Goal: Task Accomplishment & Management: Manage account settings

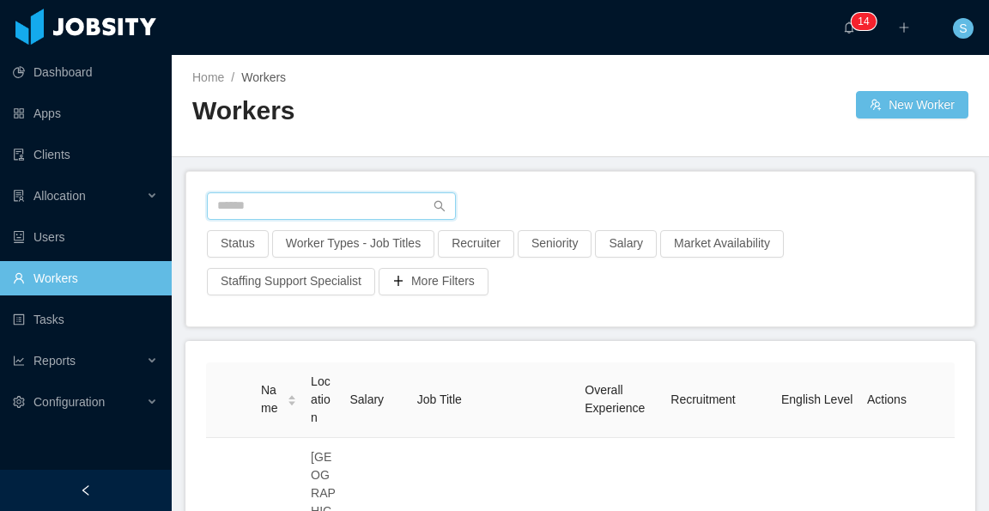
click at [330, 209] on input "text" at bounding box center [331, 205] width 249 height 27
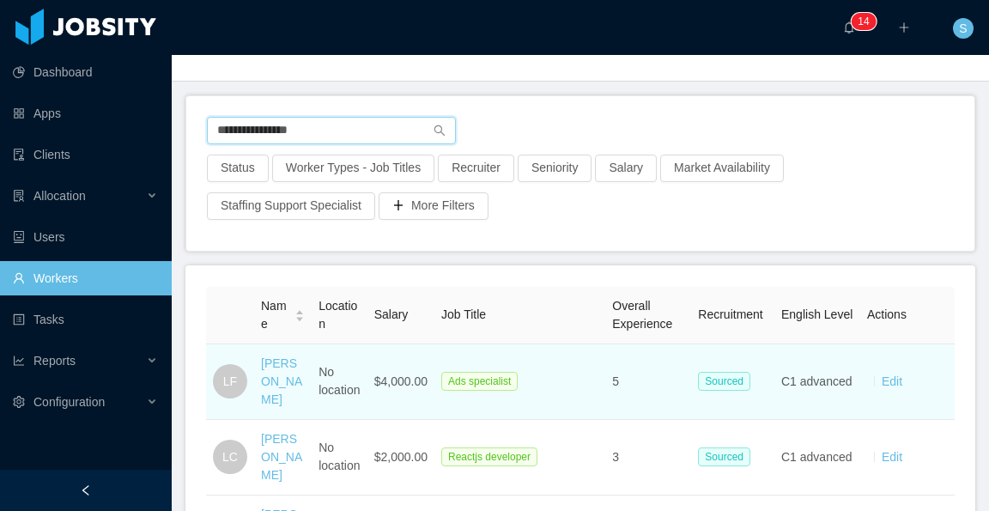
scroll to position [86, 0]
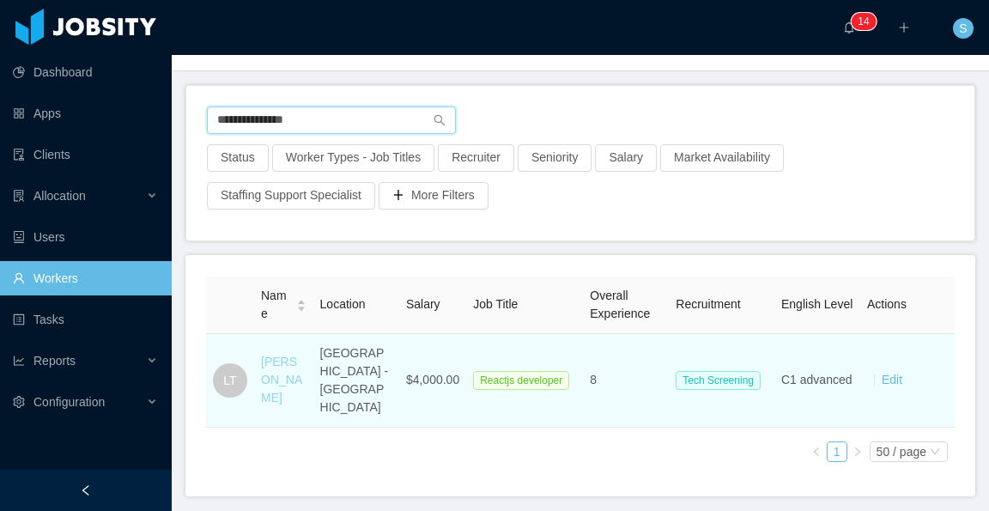
type input "**********"
click at [290, 363] on link "Leandro Tercette" at bounding box center [281, 380] width 41 height 50
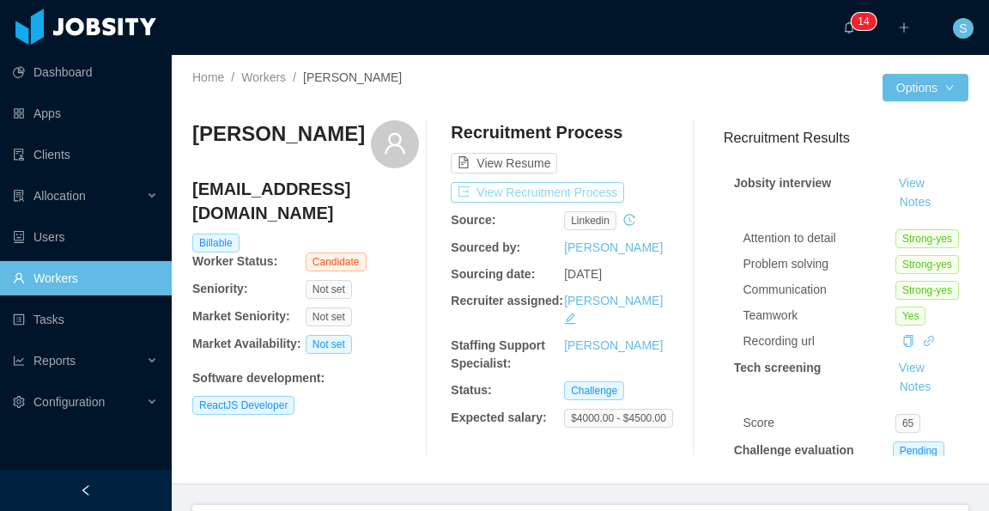
click at [573, 186] on button "View Recruitment Process" at bounding box center [537, 192] width 173 height 21
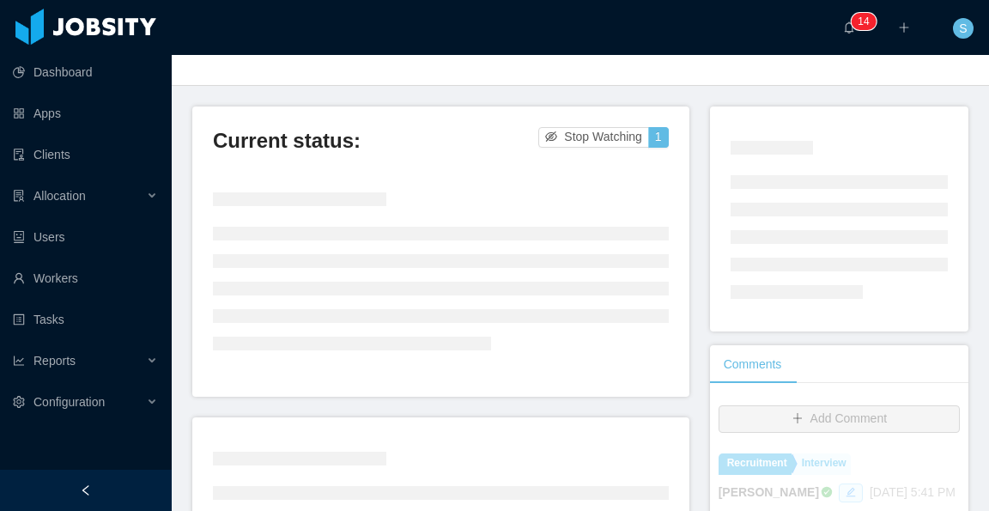
scroll to position [86, 0]
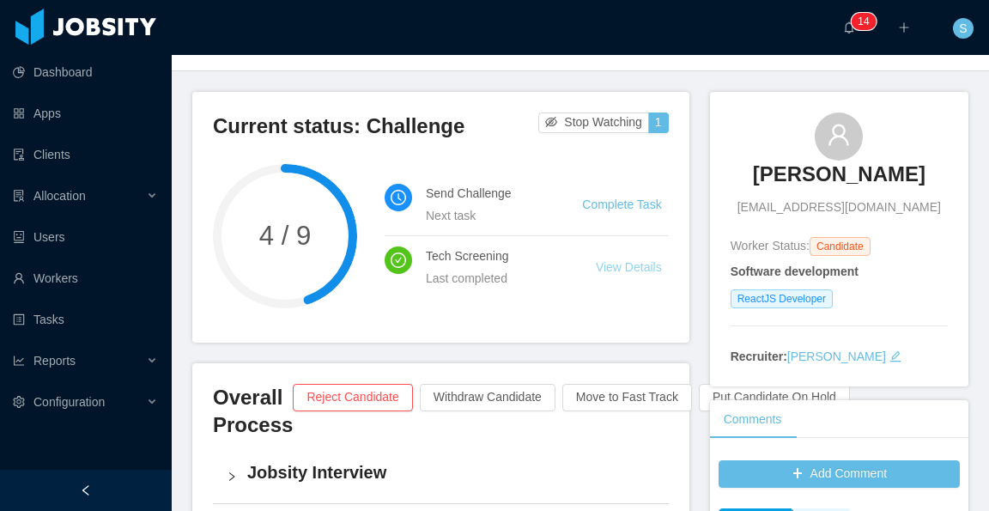
click at [615, 262] on link "View Details" at bounding box center [629, 267] width 66 height 14
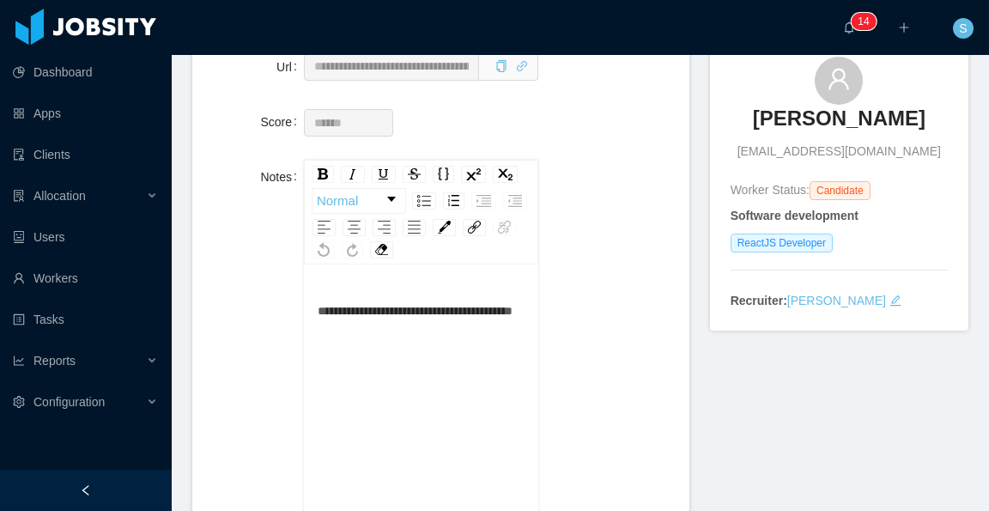
scroll to position [172, 0]
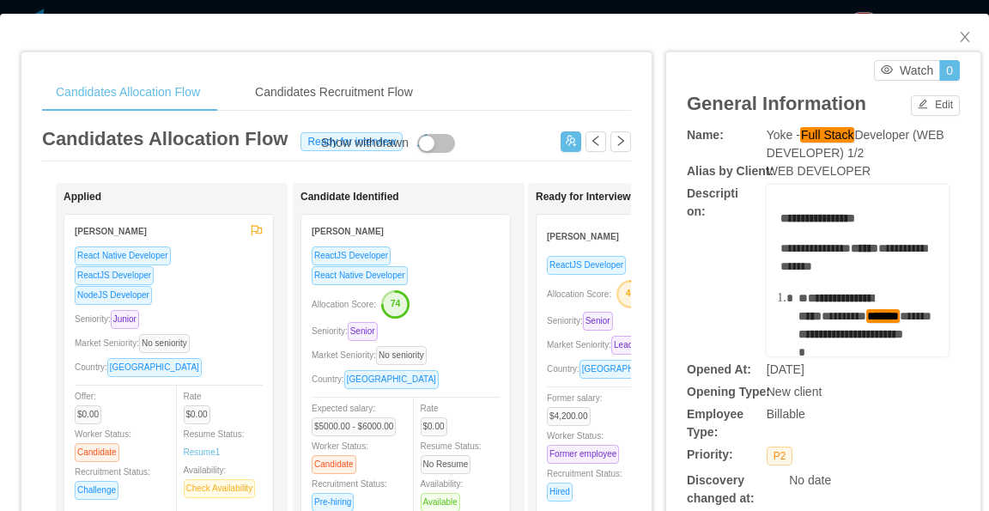
scroll to position [86, 0]
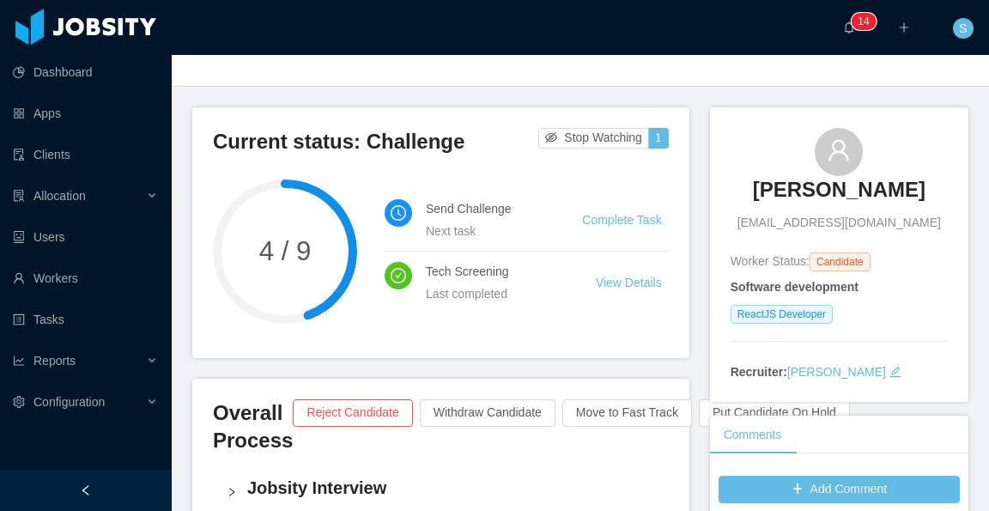
scroll to position [86, 0]
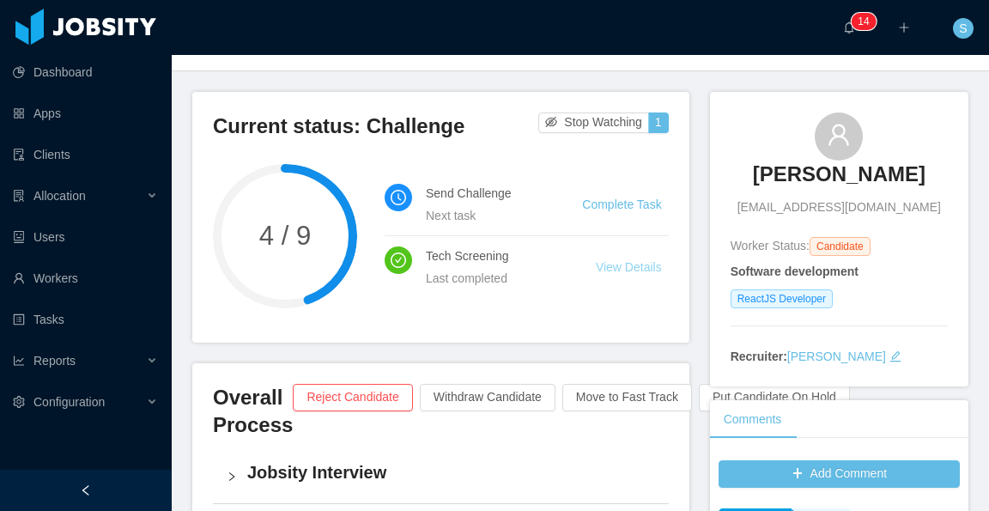
click at [632, 265] on link "View Details" at bounding box center [629, 267] width 66 height 14
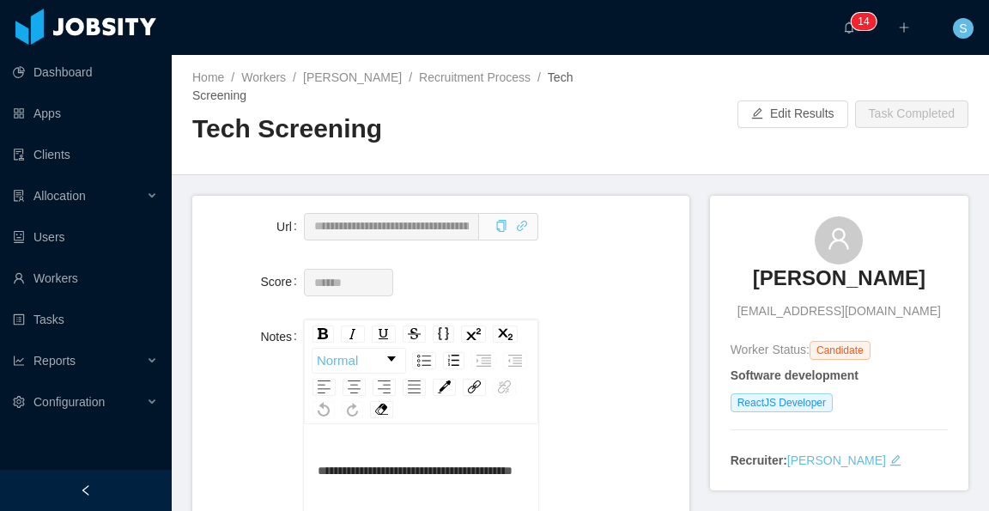
scroll to position [86, 0]
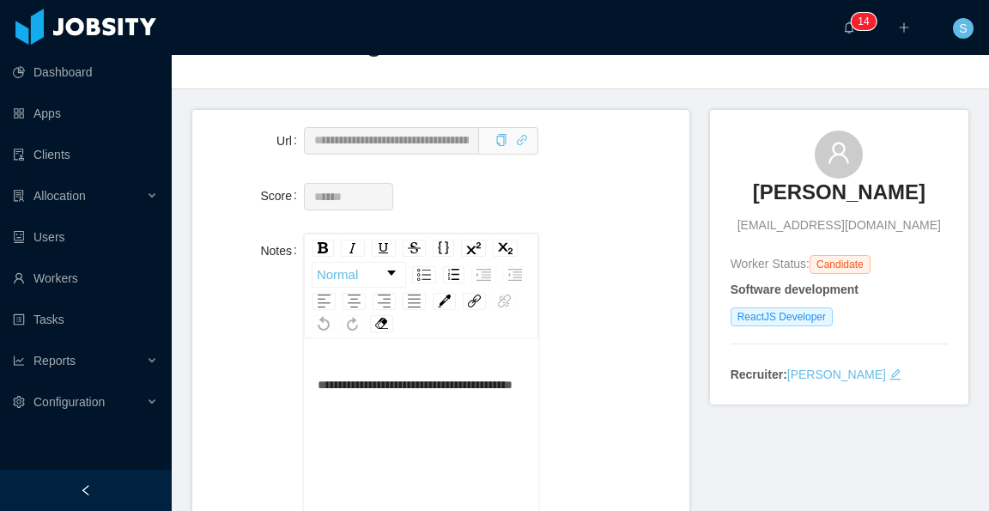
click at [657, 270] on div "**********" at bounding box center [441, 439] width 470 height 410
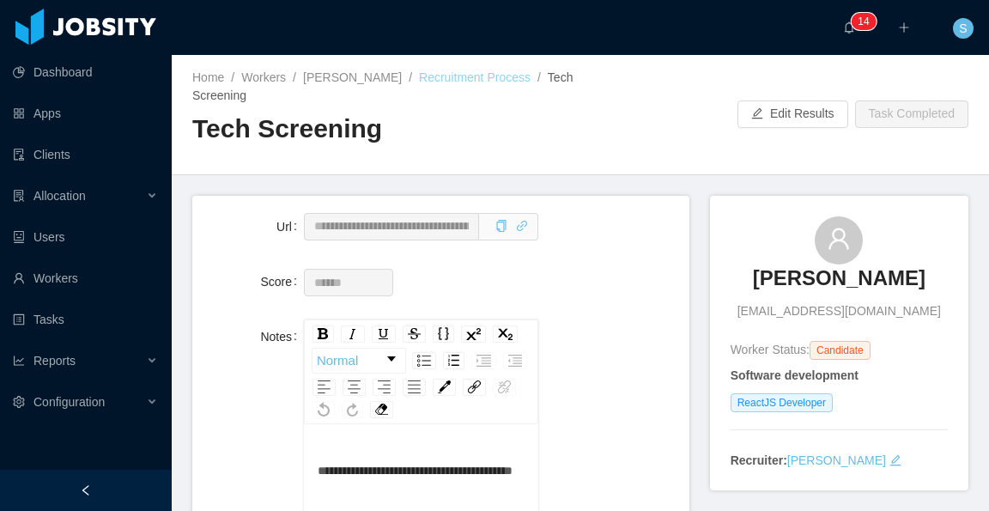
click at [445, 78] on link "Recruitment Process" at bounding box center [475, 77] width 112 height 14
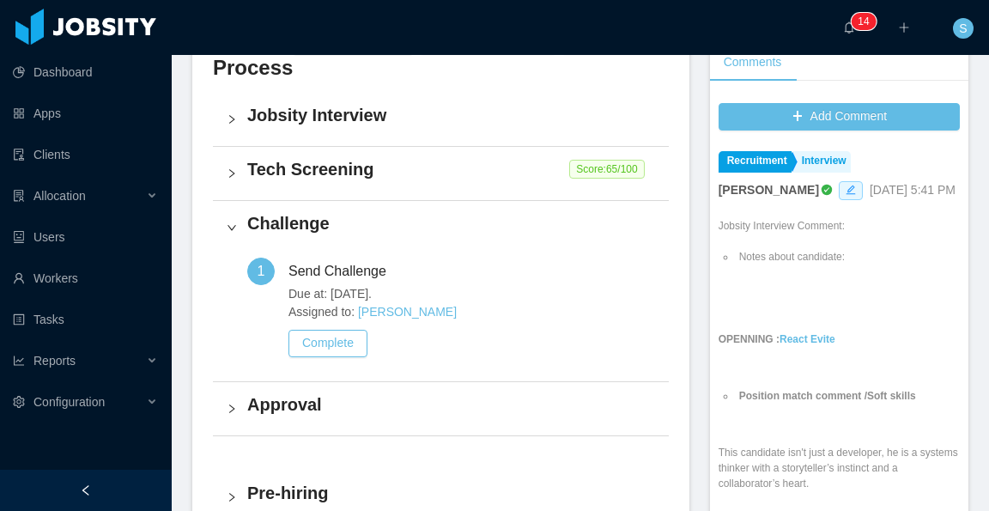
scroll to position [429, 0]
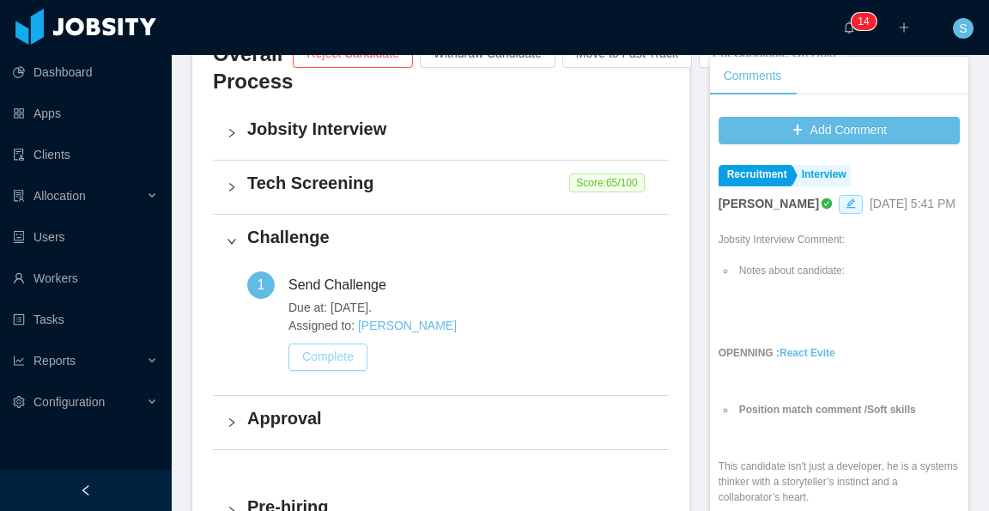
click at [331, 357] on button "Complete" at bounding box center [327, 356] width 79 height 27
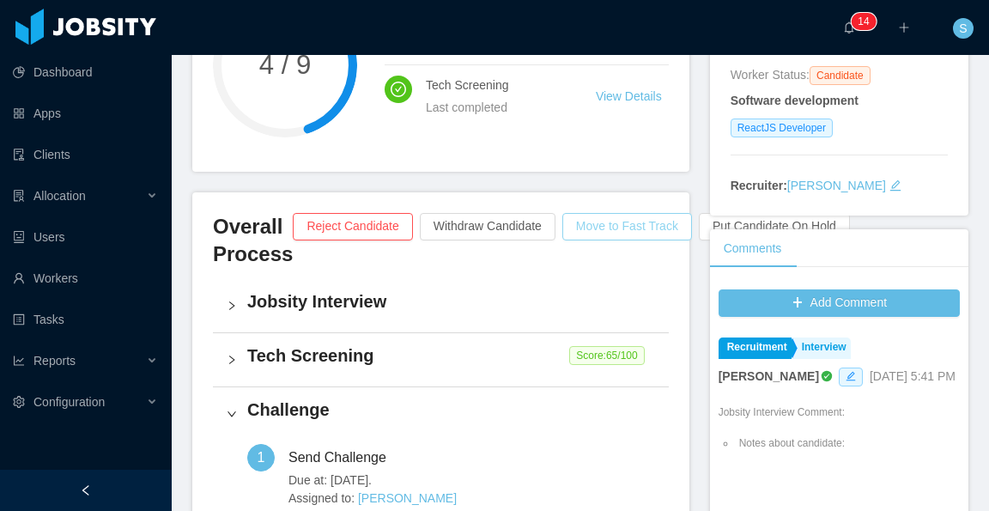
scroll to position [258, 0]
click at [604, 224] on button "Move to Fast Track" at bounding box center [627, 225] width 130 height 27
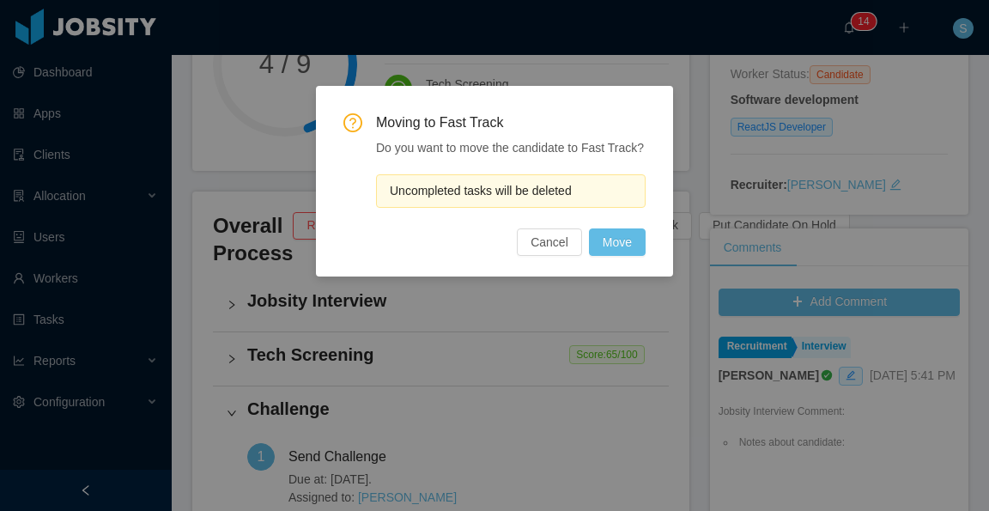
click at [589, 191] on div "Uncompleted tasks will be deleted" at bounding box center [511, 190] width 270 height 33
click at [570, 190] on span "Uncompleted tasks will be deleted" at bounding box center [481, 191] width 182 height 14
click at [616, 242] on button "Move" at bounding box center [617, 241] width 57 height 27
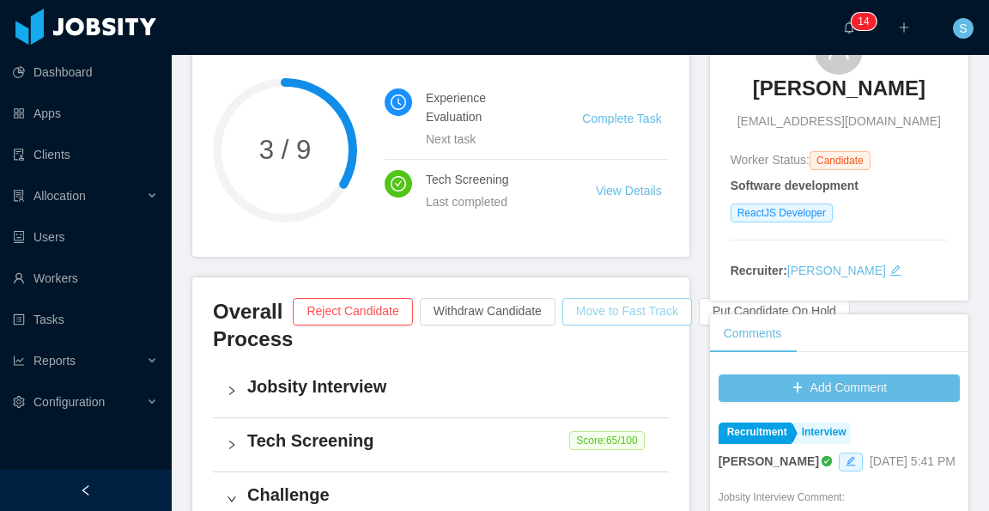
scroll to position [0, 0]
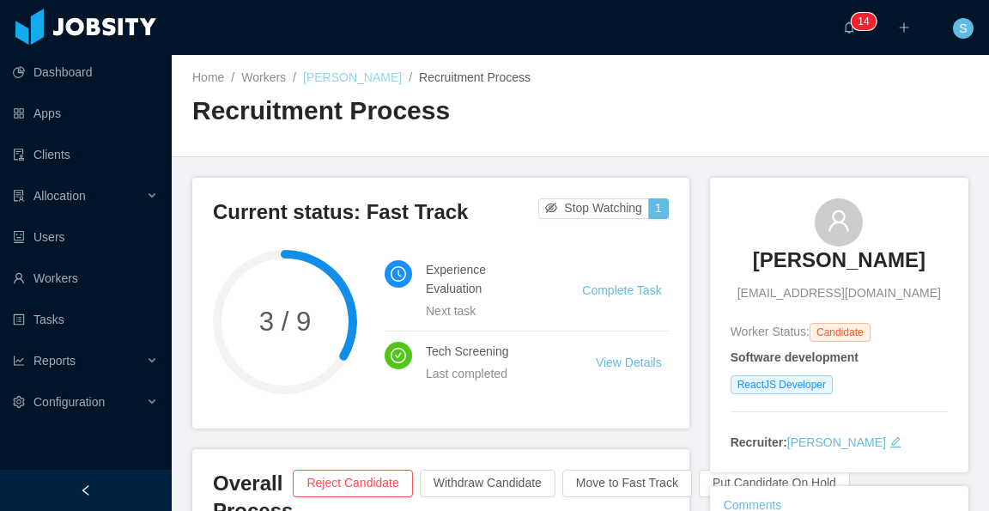
click at [378, 78] on link "Leandro Tercette" at bounding box center [352, 77] width 99 height 14
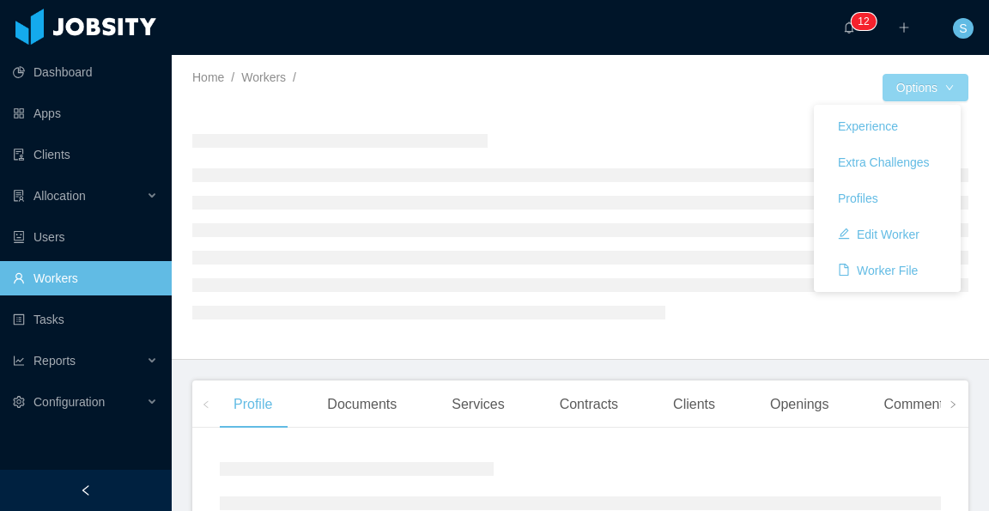
click at [929, 85] on button "Options" at bounding box center [926, 87] width 86 height 27
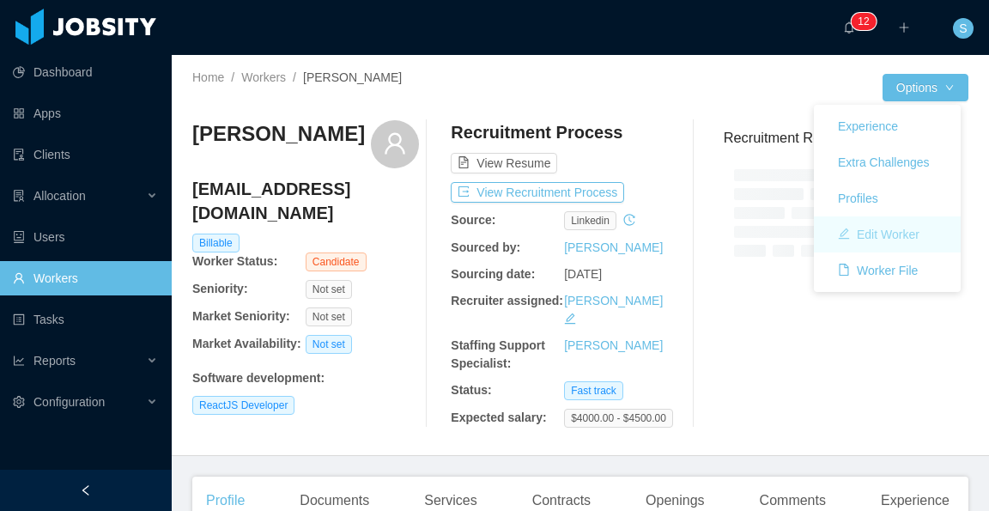
click at [902, 228] on button "Edit Worker" at bounding box center [878, 234] width 109 height 27
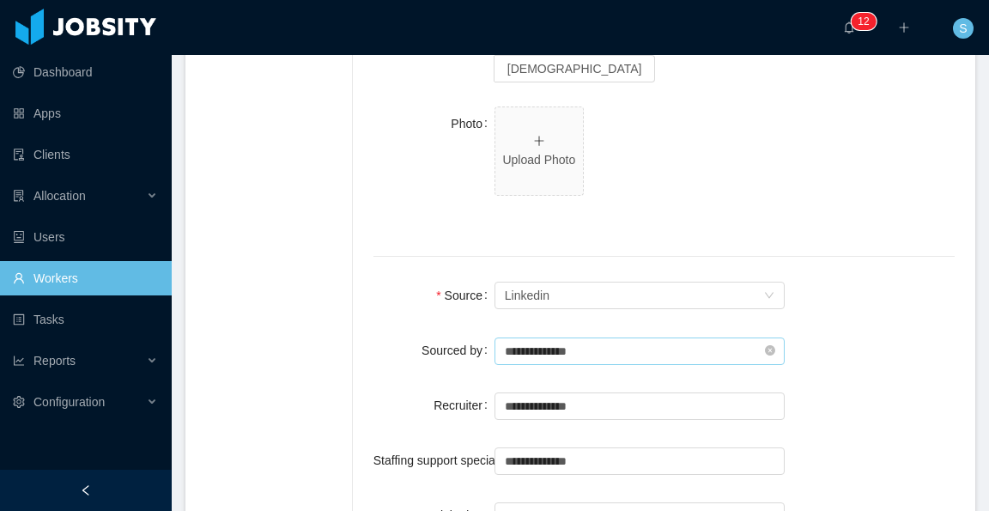
scroll to position [1116, 0]
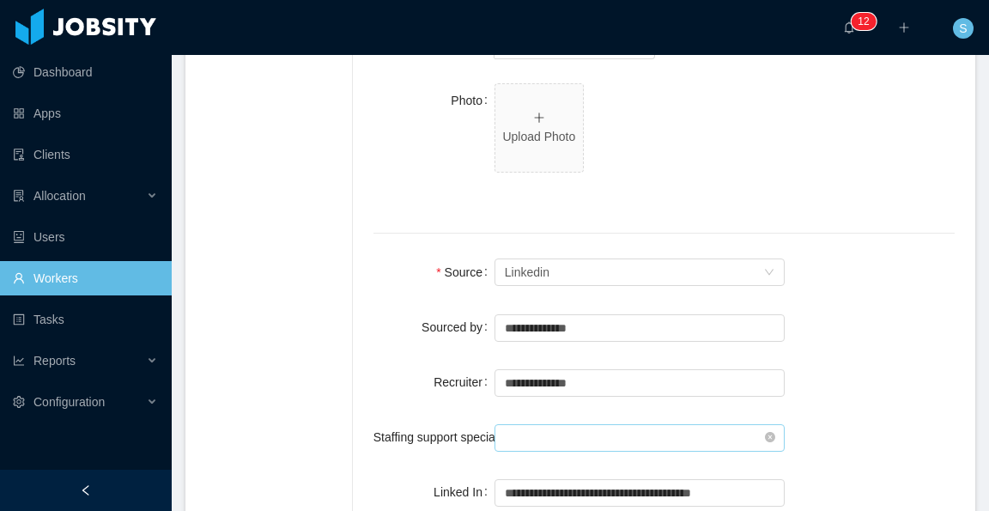
click at [597, 424] on input "text" at bounding box center [640, 437] width 291 height 27
click at [594, 414] on li "[PERSON_NAME]" at bounding box center [636, 417] width 282 height 27
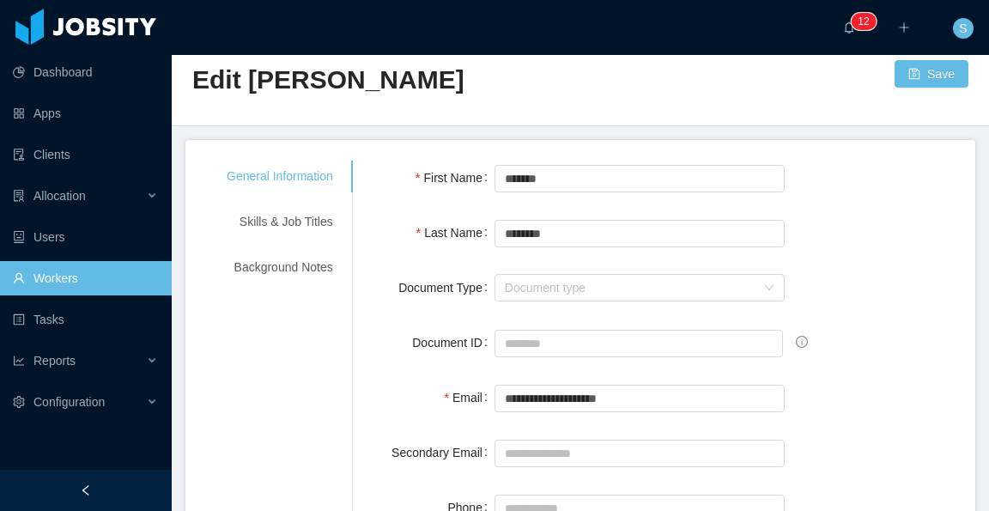
scroll to position [0, 0]
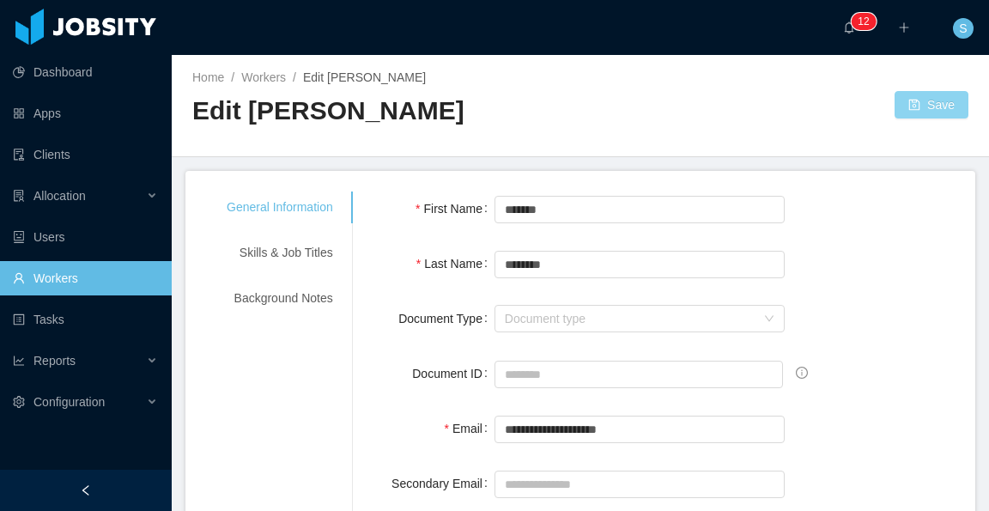
type input "**********"
click at [932, 106] on button "Save" at bounding box center [932, 104] width 74 height 27
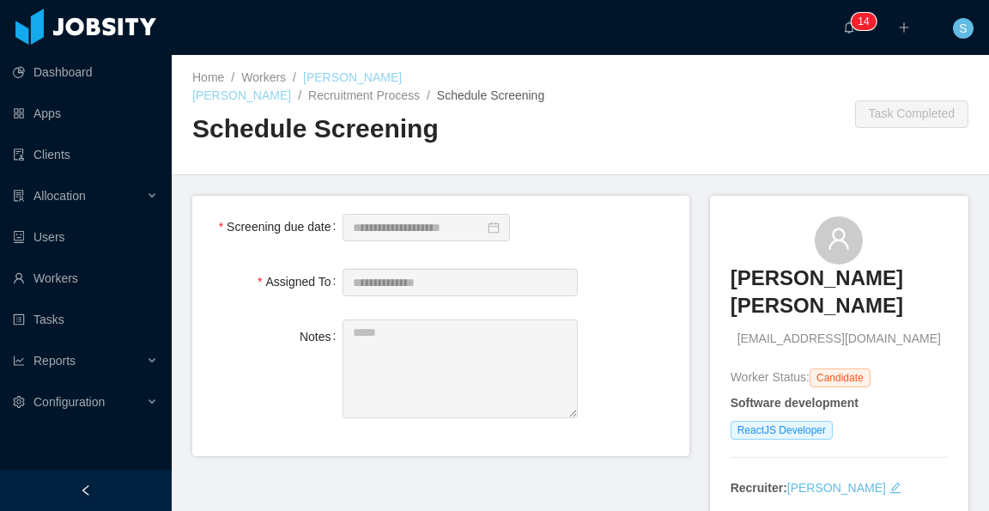
click at [402, 82] on link "[PERSON_NAME] [PERSON_NAME]" at bounding box center [296, 86] width 209 height 32
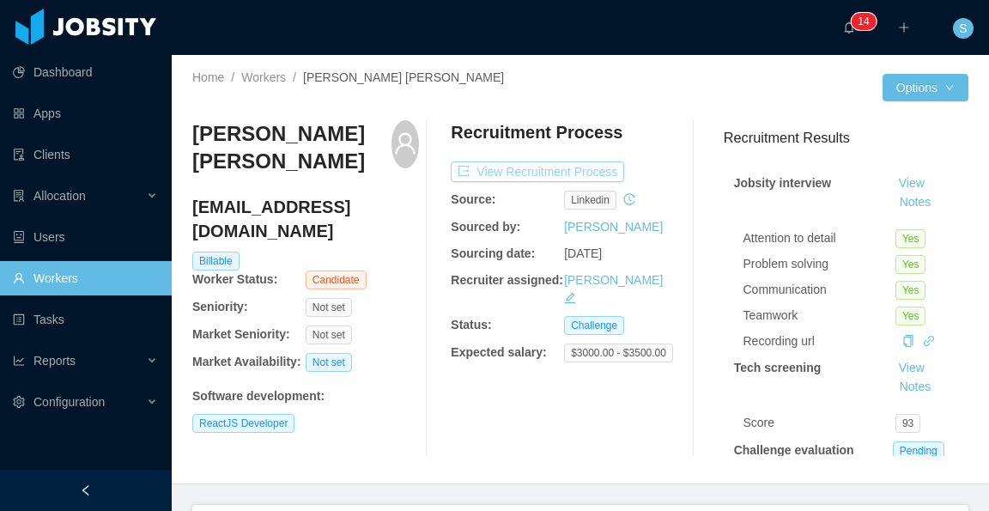
click at [567, 166] on button "View Recruitment Process" at bounding box center [537, 171] width 173 height 21
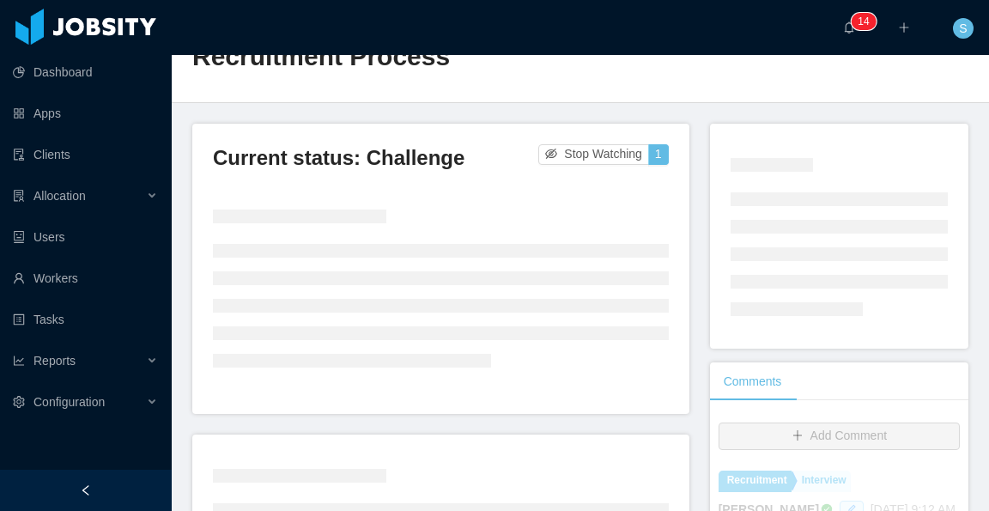
scroll to position [86, 0]
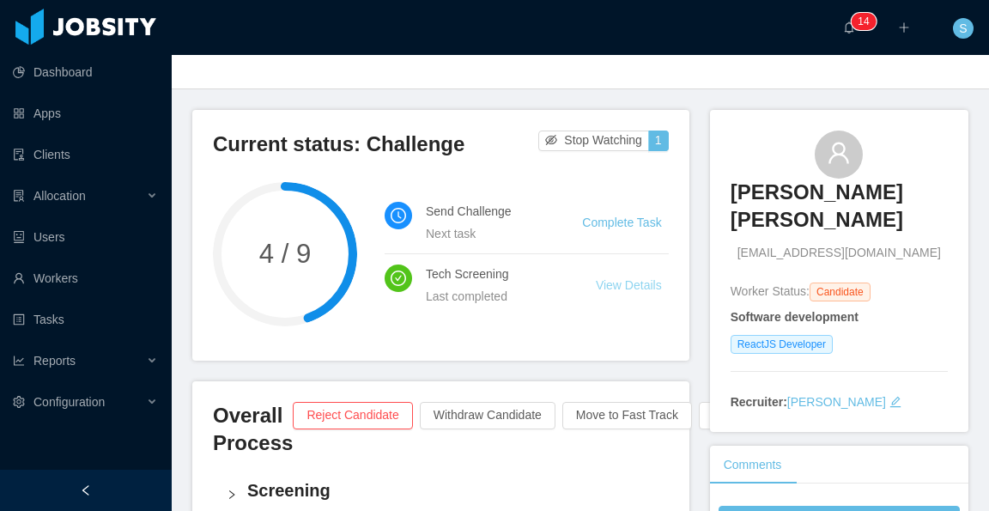
click at [637, 278] on link "View Details" at bounding box center [629, 285] width 66 height 14
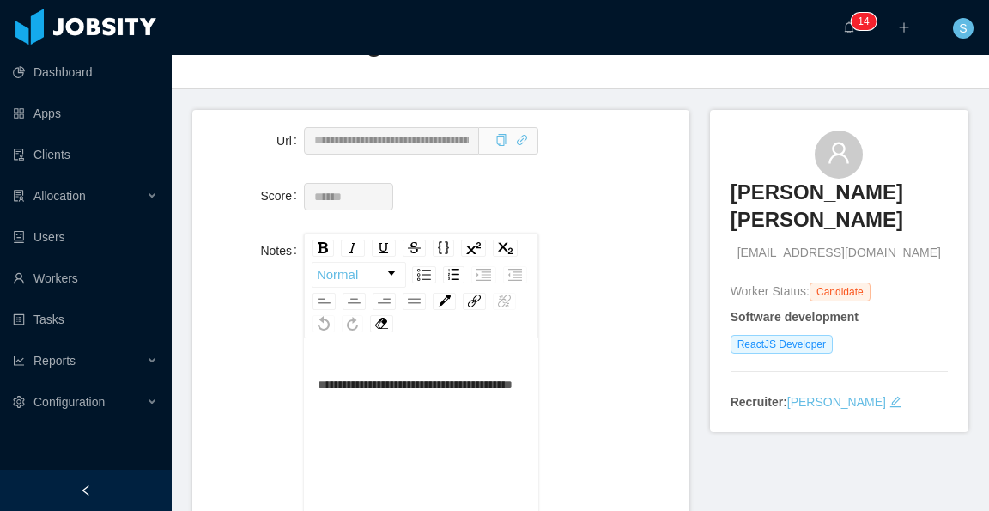
scroll to position [172, 0]
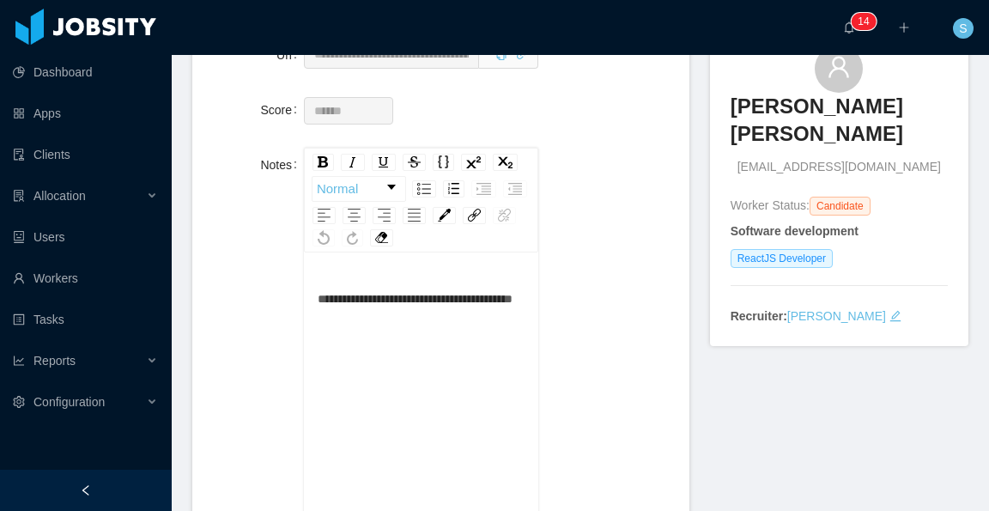
click at [733, 155] on link "[PERSON_NAME] [PERSON_NAME]" at bounding box center [839, 126] width 217 height 66
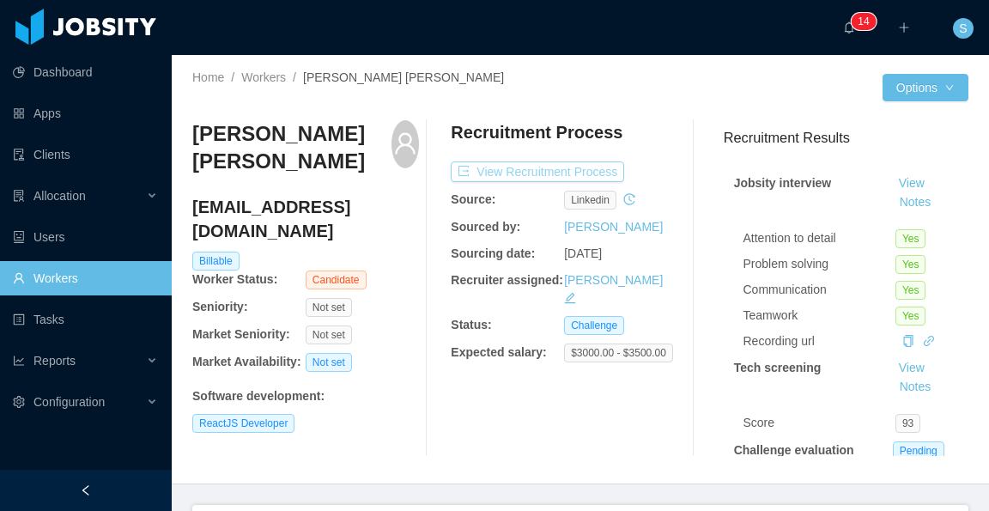
click at [598, 168] on button "View Recruitment Process" at bounding box center [537, 171] width 173 height 21
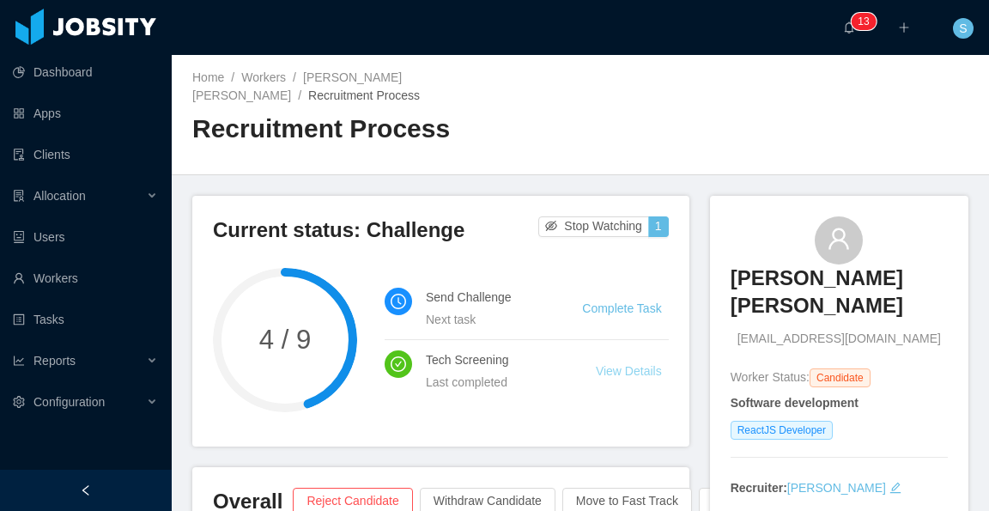
click at [637, 364] on link "View Details" at bounding box center [629, 371] width 66 height 14
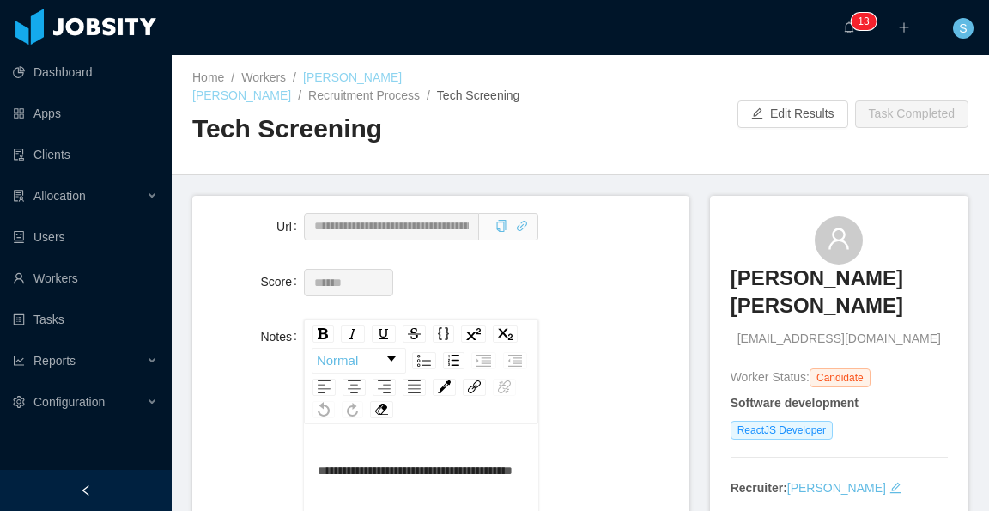
click at [393, 73] on link "[PERSON_NAME] [PERSON_NAME]" at bounding box center [296, 86] width 209 height 32
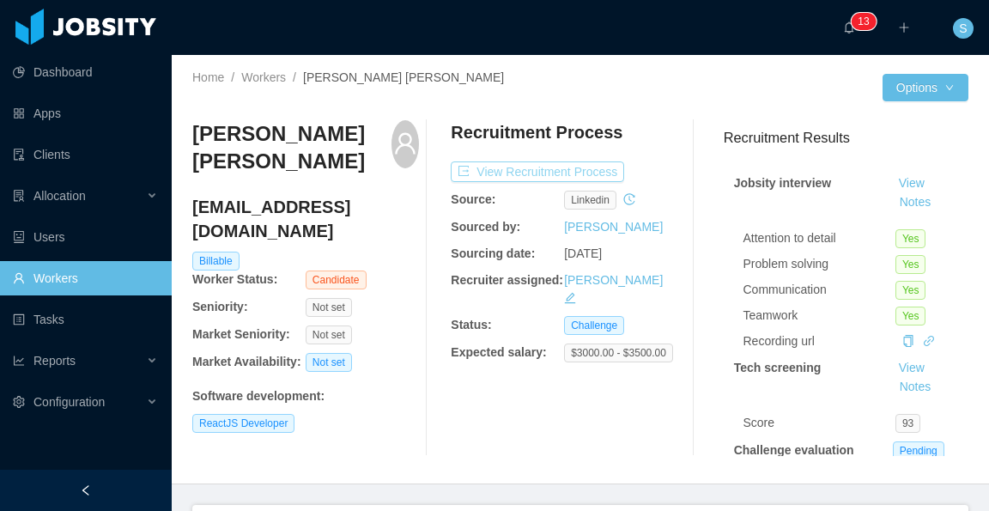
click at [592, 171] on button "View Recruitment Process" at bounding box center [537, 171] width 173 height 21
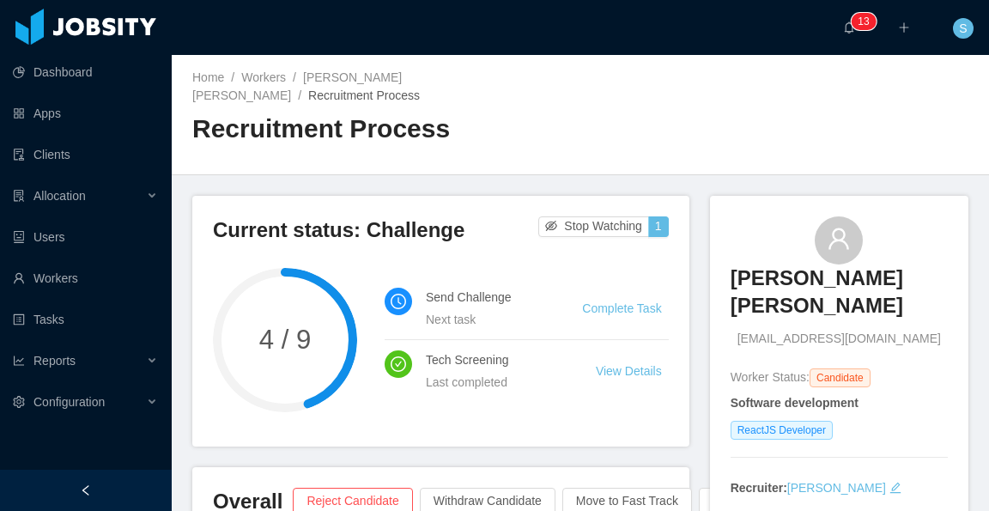
scroll to position [86, 0]
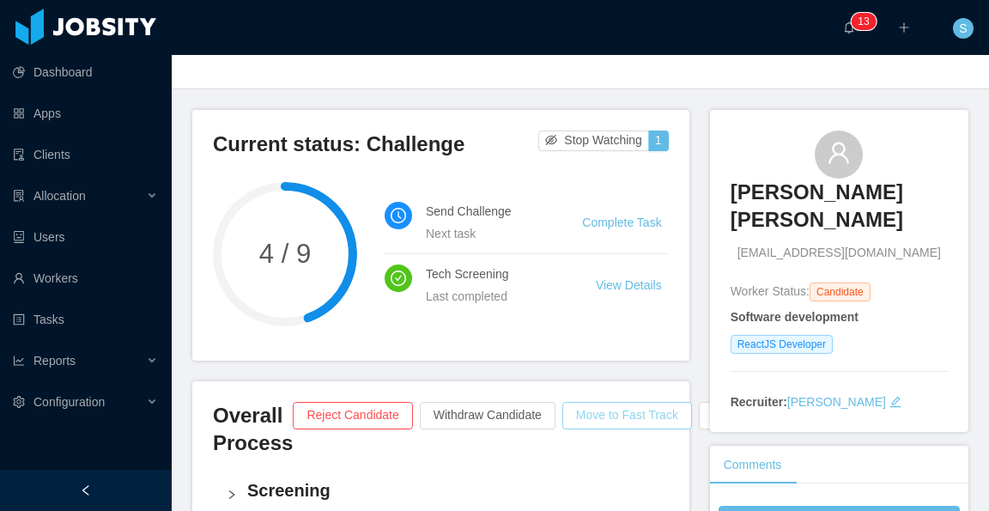
click at [597, 402] on button "Move to Fast Track" at bounding box center [627, 415] width 130 height 27
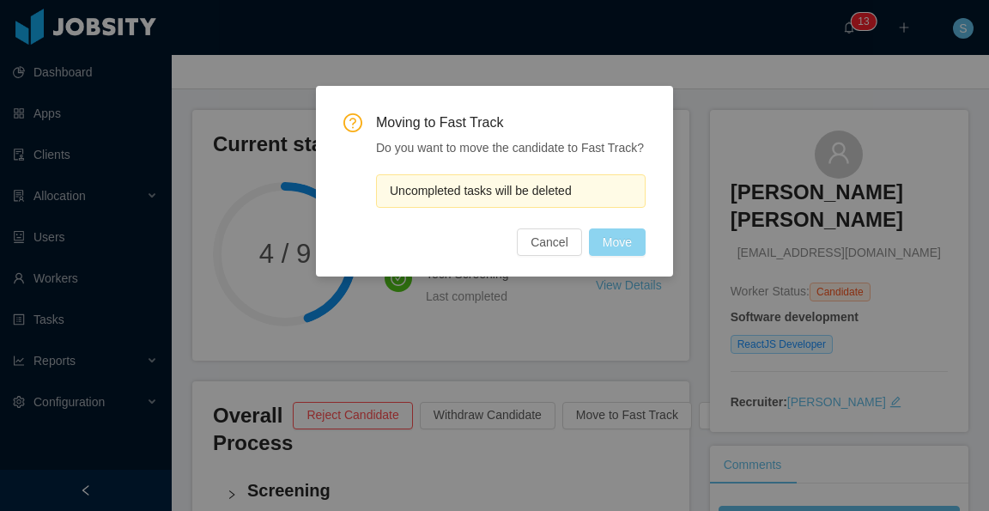
click at [613, 245] on button "Move" at bounding box center [617, 241] width 57 height 27
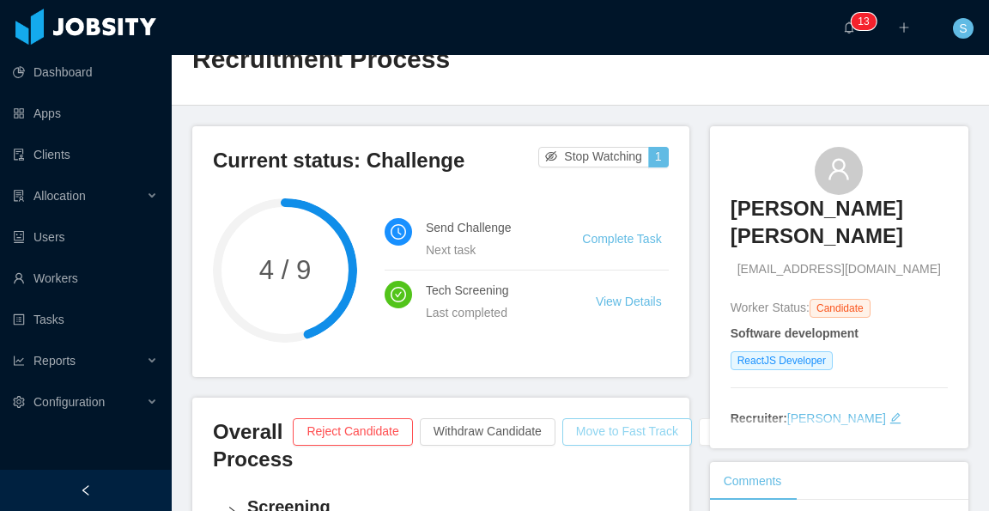
scroll to position [0, 0]
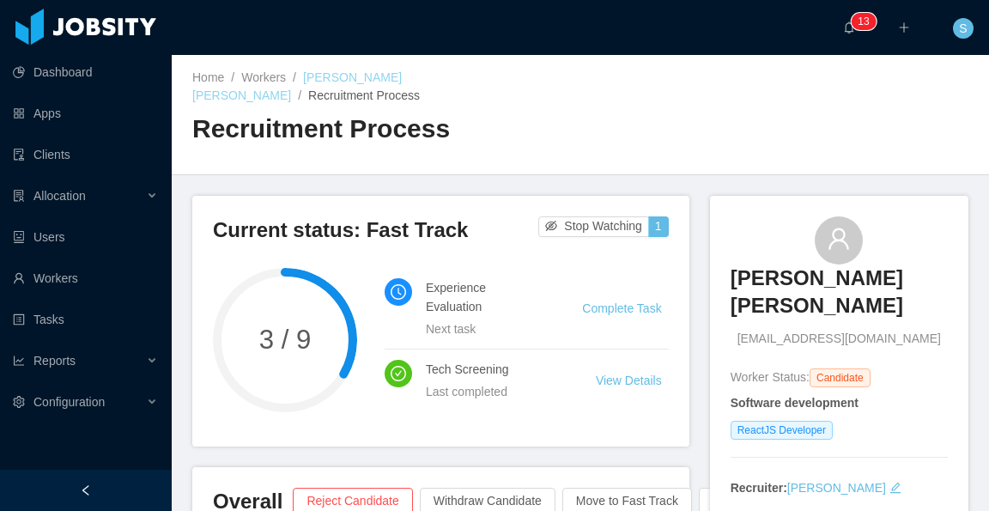
click at [388, 80] on link "[PERSON_NAME] [PERSON_NAME]" at bounding box center [296, 86] width 209 height 32
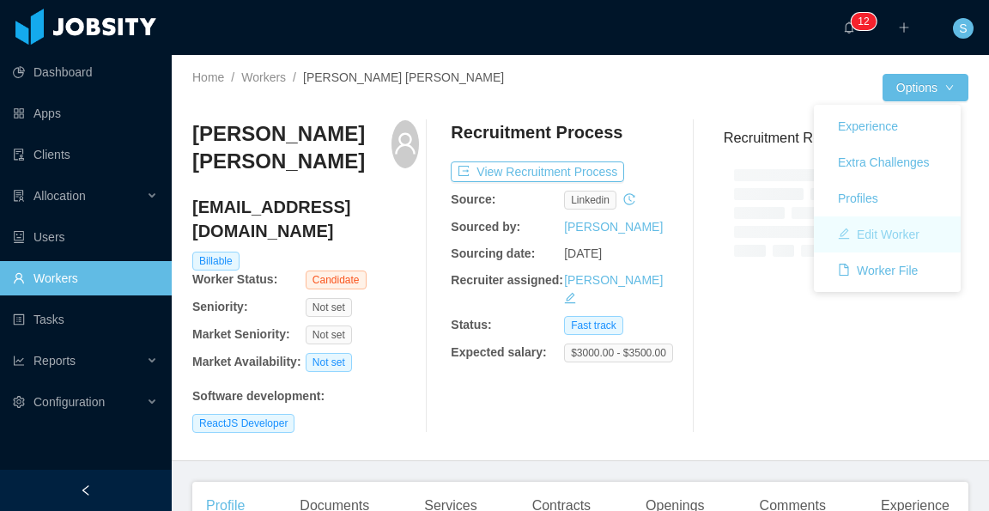
click at [894, 236] on button "Edit Worker" at bounding box center [878, 234] width 109 height 27
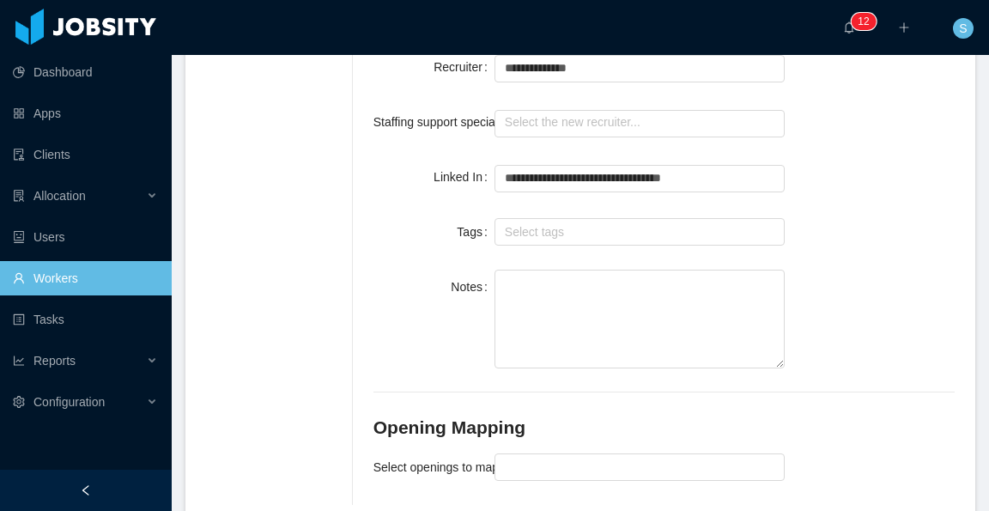
scroll to position [1208, 0]
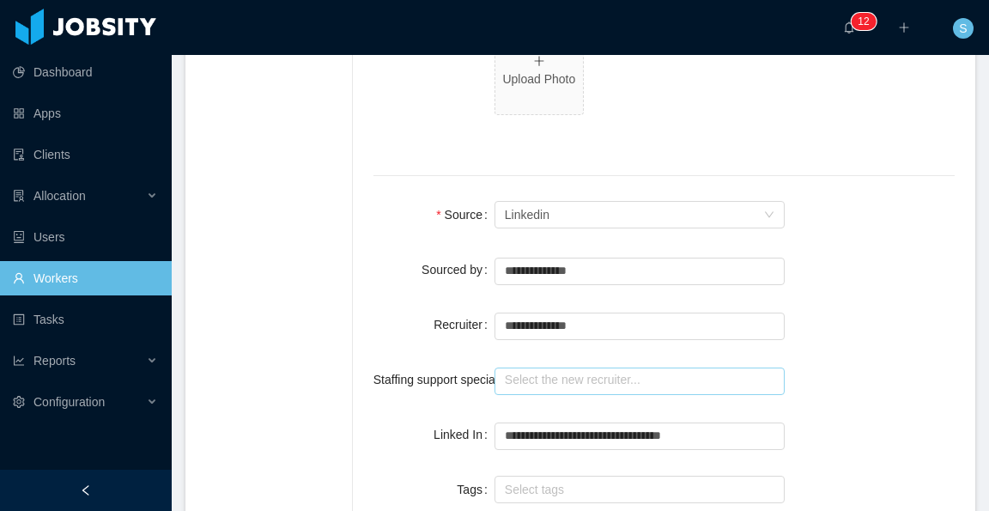
click at [601, 367] on input "text" at bounding box center [640, 380] width 291 height 27
click at [606, 323] on li "[PERSON_NAME]" at bounding box center [636, 326] width 282 height 27
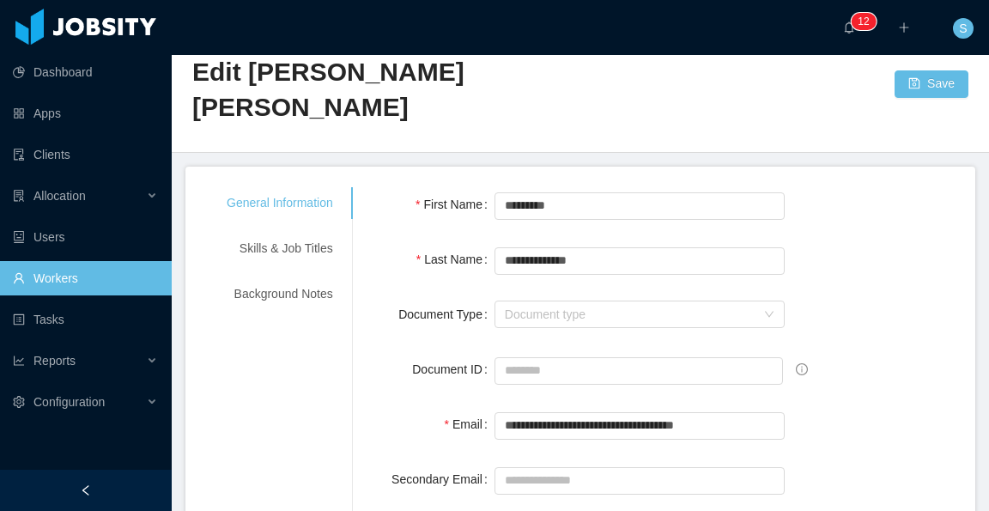
scroll to position [0, 0]
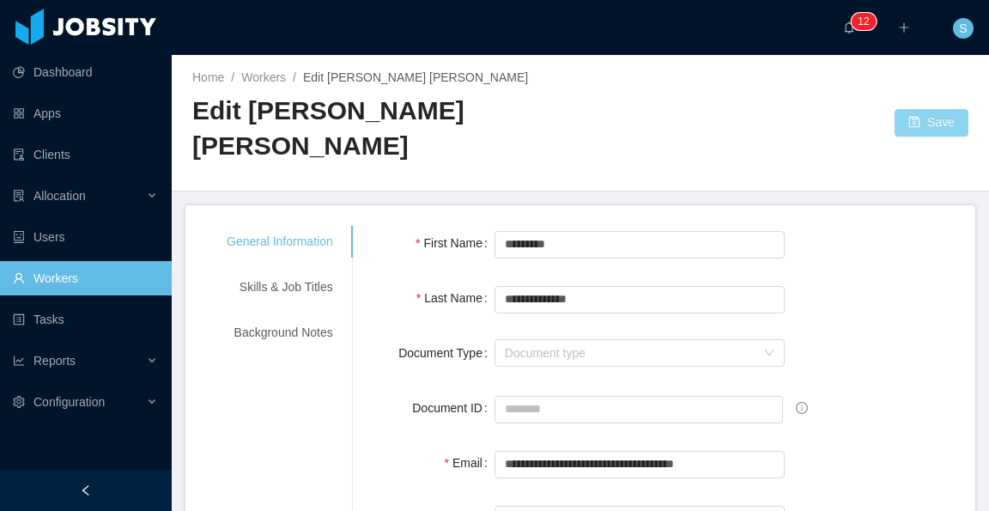
type input "**********"
drag, startPoint x: 915, startPoint y: 105, endPoint x: 917, endPoint y: 130, distance: 25.8
click at [916, 109] on button "Save" at bounding box center [932, 122] width 74 height 27
